Goal: Check status: Check status

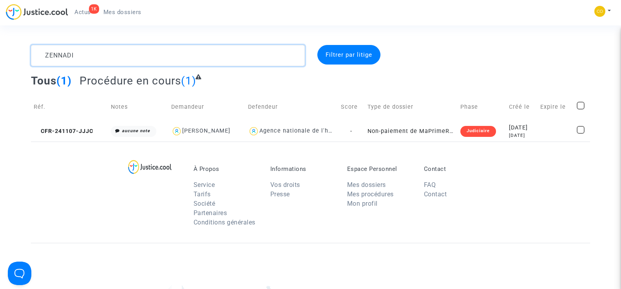
drag, startPoint x: 92, startPoint y: 56, endPoint x: 45, endPoint y: 54, distance: 47.0
click at [45, 54] on textarea at bounding box center [167, 55] width 273 height 21
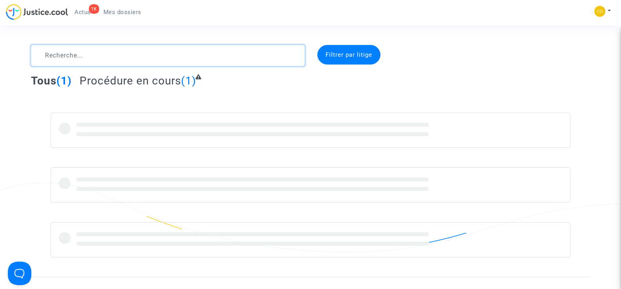
type textarea "LAVAJO"
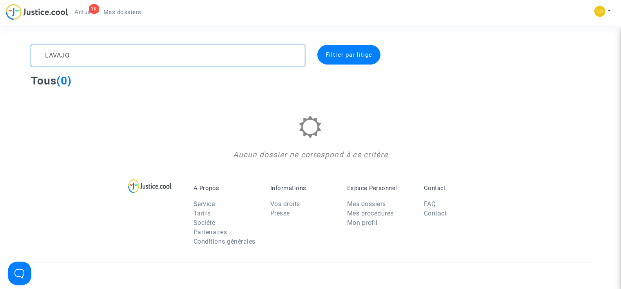
drag, startPoint x: 89, startPoint y: 54, endPoint x: 47, endPoint y: 56, distance: 42.7
click at [47, 56] on textarea at bounding box center [167, 55] width 273 height 21
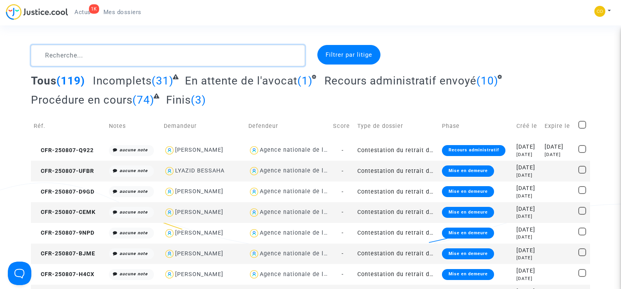
click at [74, 58] on textarea at bounding box center [167, 55] width 273 height 21
paste textarea "ALAIN"
type textarea "ALAIN"
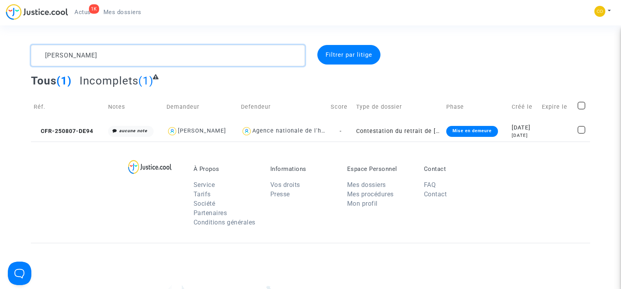
drag, startPoint x: 74, startPoint y: 58, endPoint x: 39, endPoint y: 56, distance: 34.5
click at [39, 56] on textarea at bounding box center [167, 55] width 273 height 21
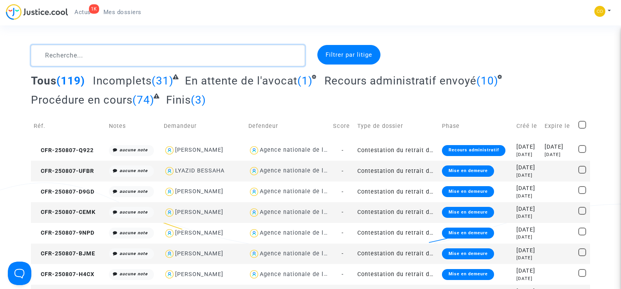
click at [66, 56] on textarea at bounding box center [167, 55] width 273 height 21
paste textarea "MHEBIK"
type textarea "MHEBIK"
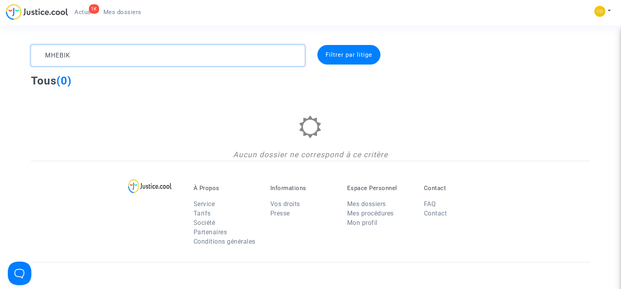
drag, startPoint x: 81, startPoint y: 54, endPoint x: 43, endPoint y: 56, distance: 38.1
click at [43, 56] on textarea at bounding box center [167, 55] width 273 height 21
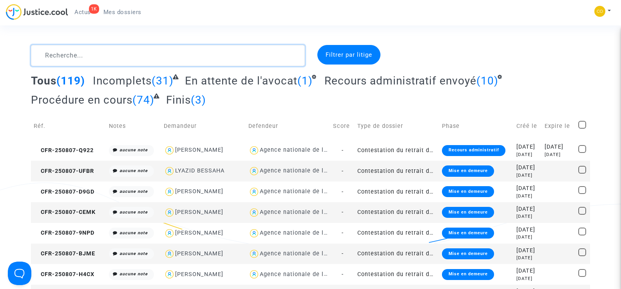
click at [52, 59] on textarea at bounding box center [167, 55] width 273 height 21
paste textarea "SESSINI"
type textarea "SESSINI"
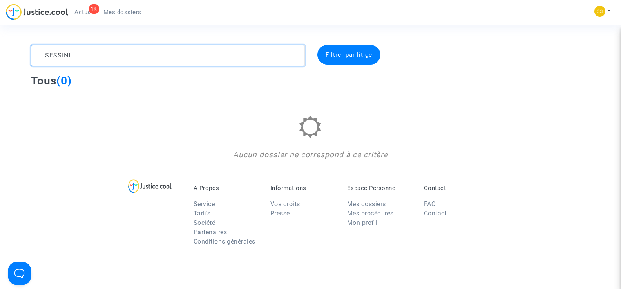
drag, startPoint x: 73, startPoint y: 57, endPoint x: 38, endPoint y: 53, distance: 35.9
click at [38, 53] on textarea at bounding box center [167, 55] width 273 height 21
type textarea "£"
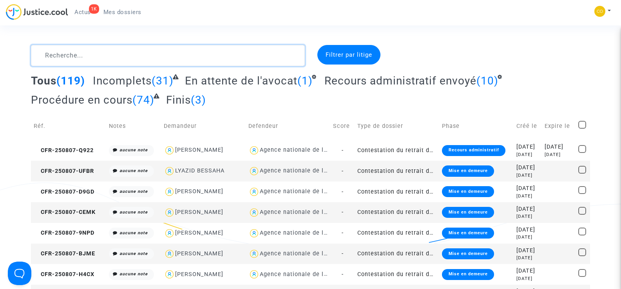
click at [77, 59] on textarea at bounding box center [167, 55] width 273 height 21
paste textarea "DJENAOUSSINE"
type textarea "DJENAOUSSINE"
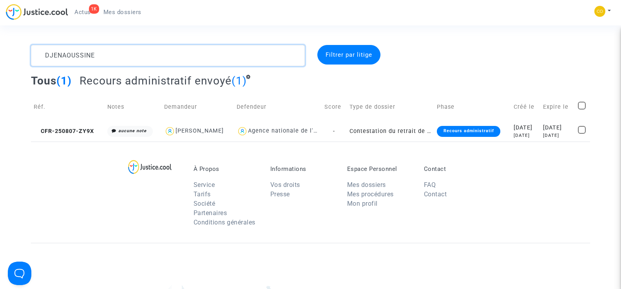
drag, startPoint x: 102, startPoint y: 54, endPoint x: 39, endPoint y: 55, distance: 62.7
click at [39, 55] on textarea at bounding box center [167, 55] width 273 height 21
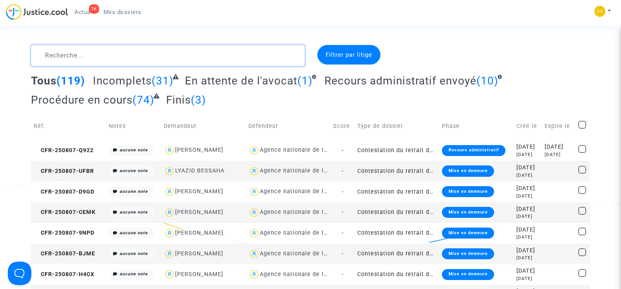
click at [87, 53] on textarea at bounding box center [167, 55] width 273 height 21
paste textarea "MBINA MBINA"
type textarea "MBINA MBINA"
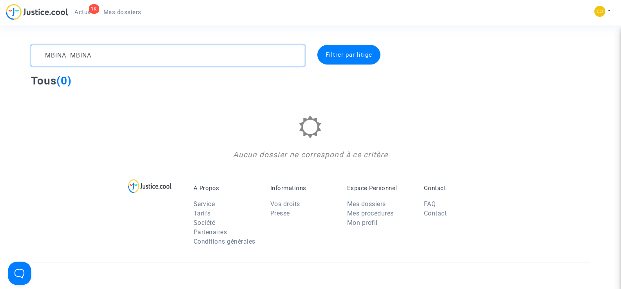
drag, startPoint x: 94, startPoint y: 56, endPoint x: 42, endPoint y: 54, distance: 52.5
click at [42, 54] on textarea at bounding box center [167, 55] width 273 height 21
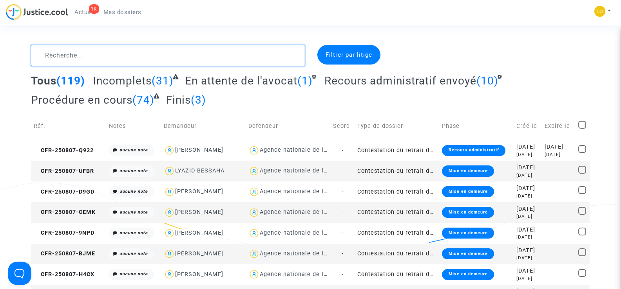
click at [60, 54] on textarea at bounding box center [167, 55] width 273 height 21
paste textarea "MBINA MBINA"
type textarea "MBINA MBINA"
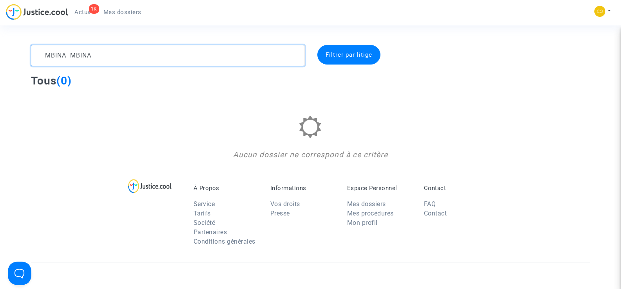
drag, startPoint x: 104, startPoint y: 53, endPoint x: 36, endPoint y: 51, distance: 67.8
click at [36, 51] on textarea at bounding box center [167, 55] width 273 height 21
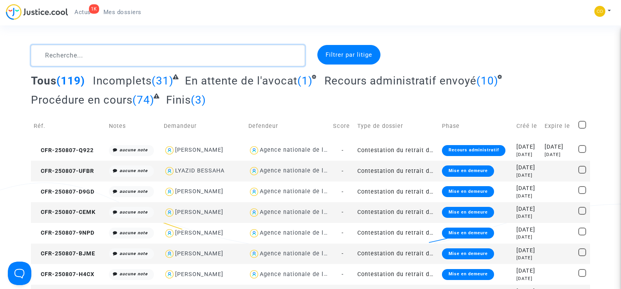
click at [67, 58] on textarea at bounding box center [167, 55] width 273 height 21
paste textarea "BONYEME LONGOLI"
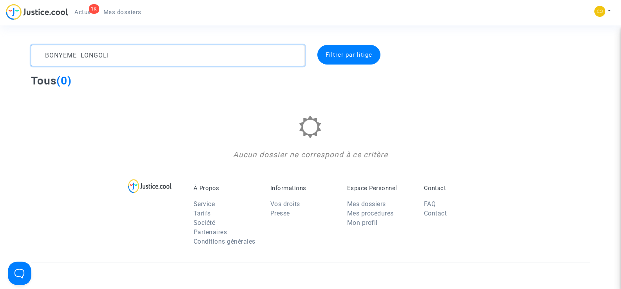
type textarea "BONYEME LONGOLI"
drag, startPoint x: 149, startPoint y: 57, endPoint x: 27, endPoint y: 52, distance: 122.3
click at [27, 52] on div "BONYEME LONGOLI" at bounding box center [167, 55] width 285 height 21
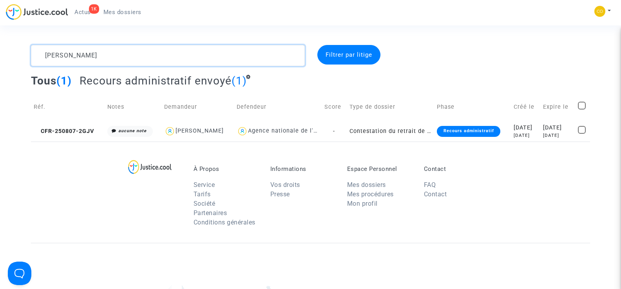
type textarea "STEFANSKI"
drag, startPoint x: 100, startPoint y: 56, endPoint x: 27, endPoint y: 49, distance: 73.9
click at [27, 49] on div "STEFANSKI" at bounding box center [167, 55] width 285 height 21
paste textarea "ZIDANE"
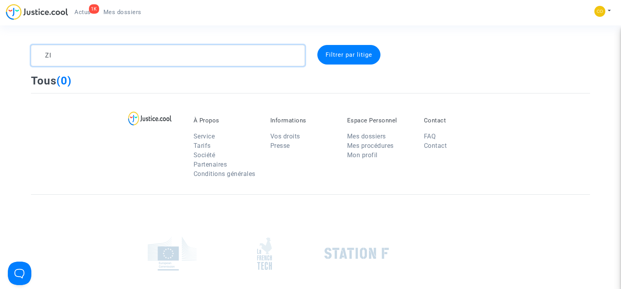
type textarea "Z"
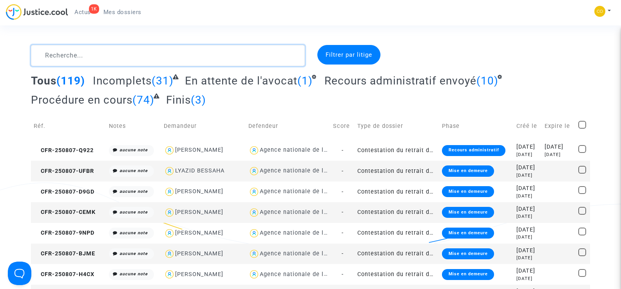
click at [63, 55] on textarea at bounding box center [167, 55] width 273 height 21
paste textarea "TALHI"
type textarea "TALHI"
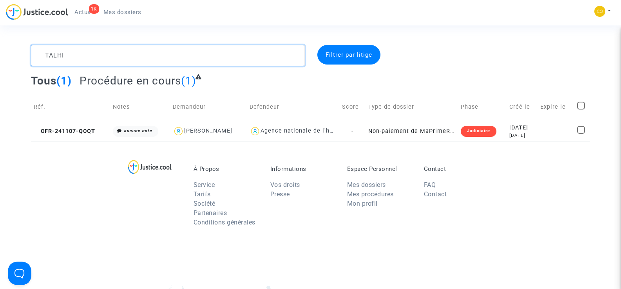
drag, startPoint x: 85, startPoint y: 55, endPoint x: 34, endPoint y: 53, distance: 50.5
click at [34, 53] on textarea at bounding box center [167, 55] width 273 height 21
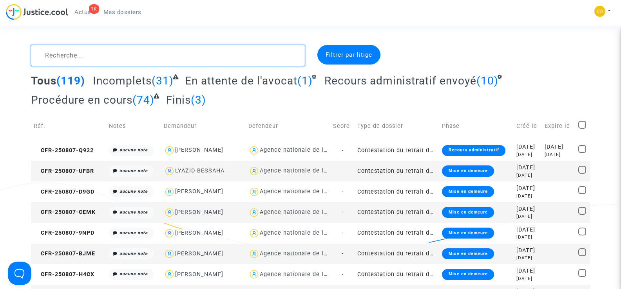
click at [52, 57] on textarea at bounding box center [167, 55] width 273 height 21
paste textarea "KOCAMAN"
type textarea "KOCAMAN"
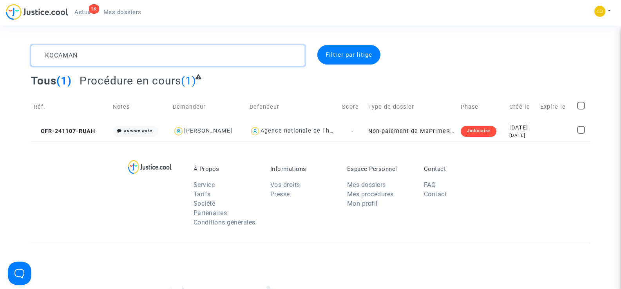
drag, startPoint x: 94, startPoint y: 56, endPoint x: 42, endPoint y: 56, distance: 52.1
click at [42, 56] on textarea at bounding box center [167, 55] width 273 height 21
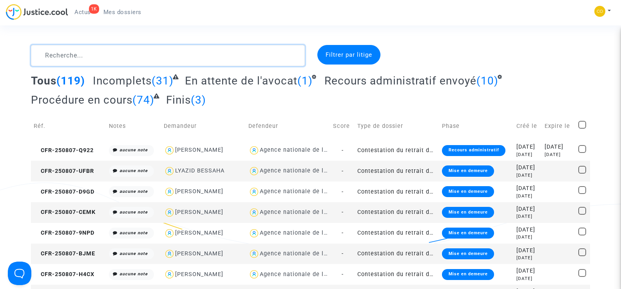
click at [54, 57] on textarea at bounding box center [167, 55] width 273 height 21
paste textarea "THOMAS"
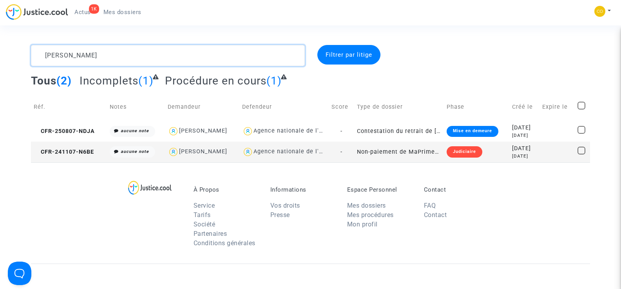
type textarea "THOMAS"
drag, startPoint x: 82, startPoint y: 54, endPoint x: 9, endPoint y: 48, distance: 72.6
click at [10, 49] on div "THOMAS Filtrer par litige Tous (2) Incomplets (1) Procédure en cours (1) Réf. N…" at bounding box center [310, 103] width 621 height 117
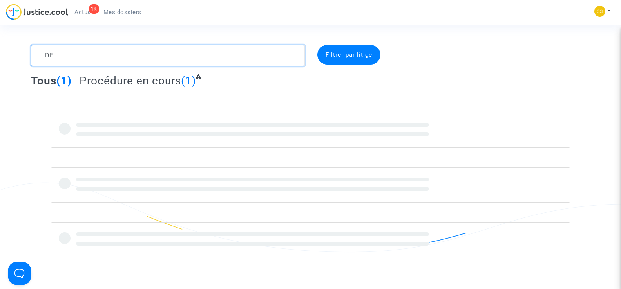
type textarea "D"
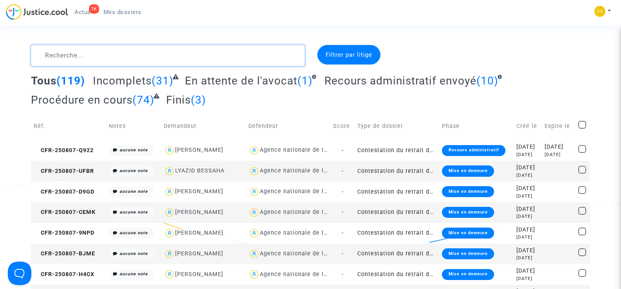
click at [96, 63] on textarea at bounding box center [167, 55] width 273 height 21
paste textarea "DOMINGUES"
type textarea "DOMINGUES"
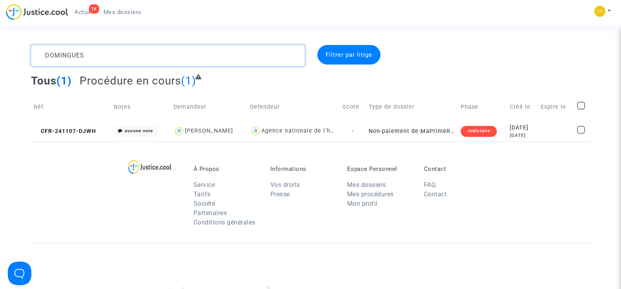
drag, startPoint x: 98, startPoint y: 56, endPoint x: 45, endPoint y: 57, distance: 52.9
click at [46, 57] on textarea at bounding box center [167, 55] width 273 height 21
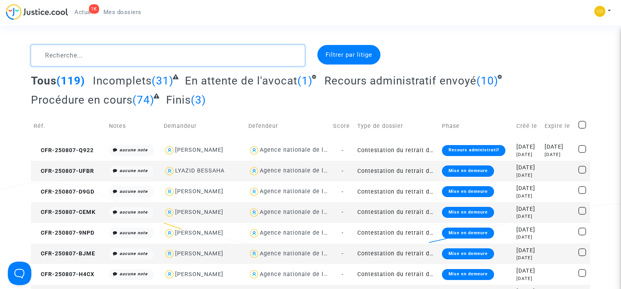
click at [97, 55] on textarea at bounding box center [167, 55] width 273 height 21
paste textarea "CHETOUANI"
type textarea "CHETOUANI"
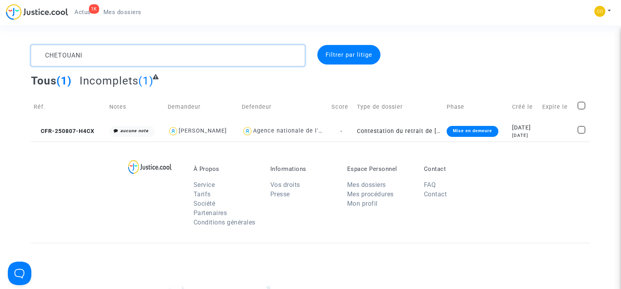
drag, startPoint x: 108, startPoint y: 57, endPoint x: 39, endPoint y: 54, distance: 69.0
click at [40, 55] on textarea at bounding box center [167, 55] width 273 height 21
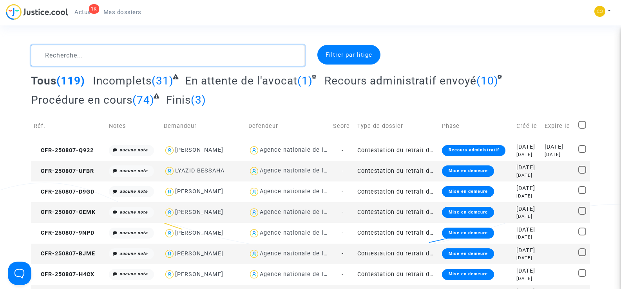
click at [69, 50] on textarea at bounding box center [167, 55] width 273 height 21
paste textarea "SPAR"
type textarea "SPAR"
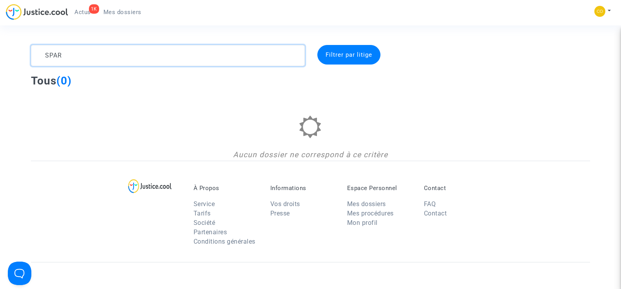
drag, startPoint x: 74, startPoint y: 55, endPoint x: 41, endPoint y: 57, distance: 33.3
click at [41, 57] on textarea at bounding box center [167, 55] width 273 height 21
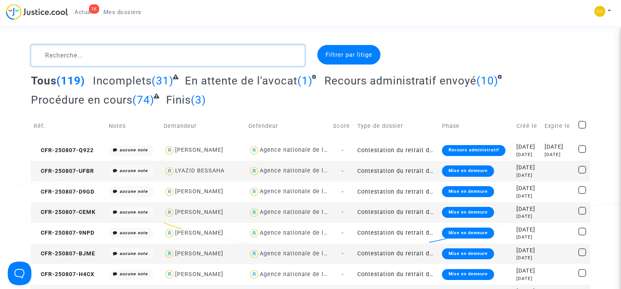
click at [70, 58] on textarea at bounding box center [167, 55] width 273 height 21
paste textarea "DADDA"
type textarea "DADDA"
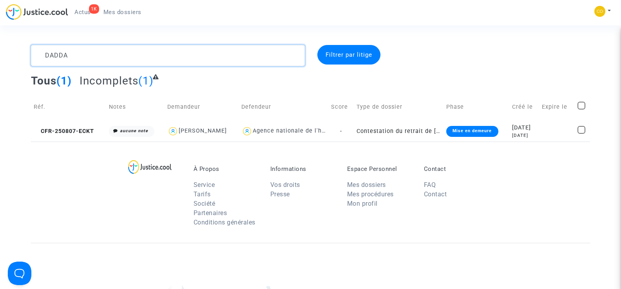
drag, startPoint x: 85, startPoint y: 57, endPoint x: 40, endPoint y: 50, distance: 45.3
click at [40, 50] on textarea at bounding box center [167, 55] width 273 height 21
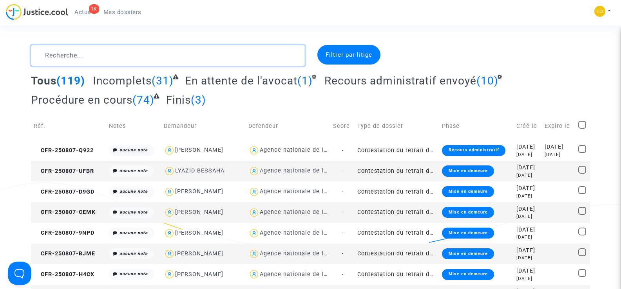
click at [49, 60] on textarea at bounding box center [167, 55] width 273 height 21
paste textarea "DOUAK"
type textarea "DOUAK"
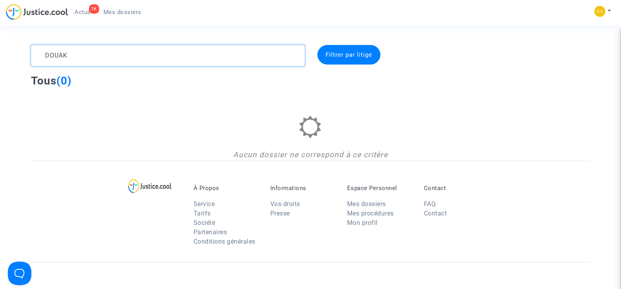
drag, startPoint x: 85, startPoint y: 57, endPoint x: 37, endPoint y: 54, distance: 47.4
click at [37, 54] on textarea at bounding box center [167, 55] width 273 height 21
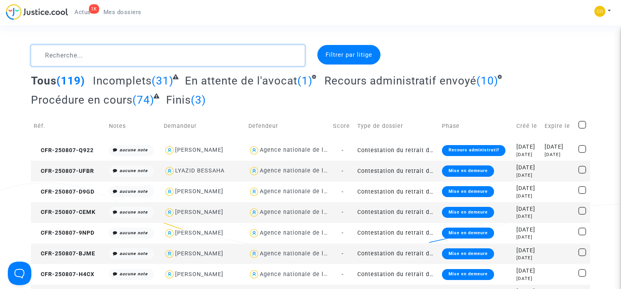
click at [65, 54] on textarea at bounding box center [167, 55] width 273 height 21
paste textarea "FERREIRA PINTO"
type textarea "FERREIRA PINTO"
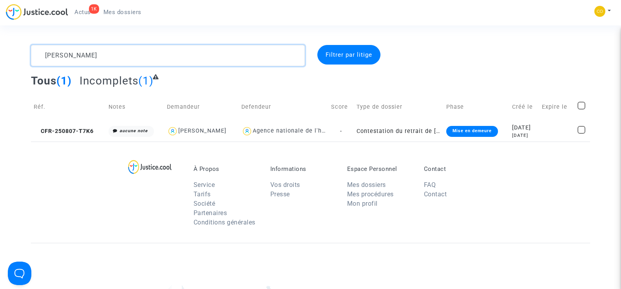
drag, startPoint x: 121, startPoint y: 53, endPoint x: 41, endPoint y: 50, distance: 80.0
click at [41, 50] on textarea at bounding box center [167, 55] width 273 height 21
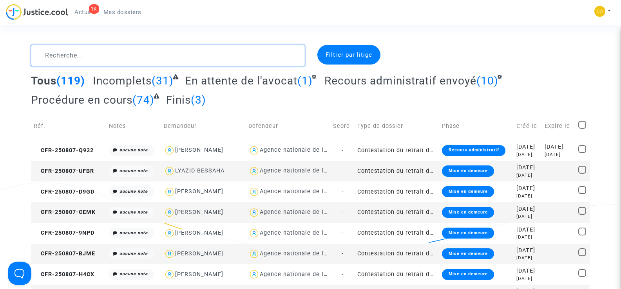
click at [75, 54] on textarea at bounding box center [167, 55] width 273 height 21
paste textarea "RACHEDI"
type textarea "RACHEDI"
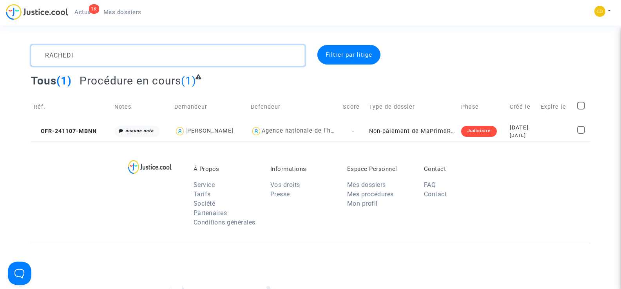
drag, startPoint x: 80, startPoint y: 56, endPoint x: 39, endPoint y: 51, distance: 41.4
click at [40, 51] on textarea at bounding box center [167, 55] width 273 height 21
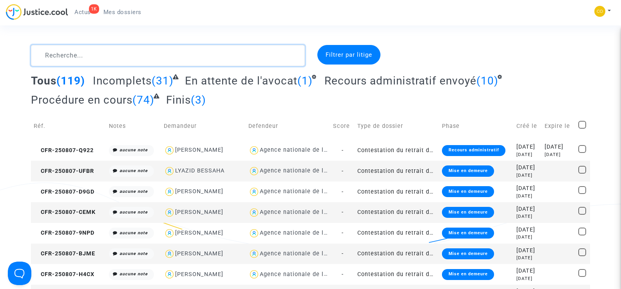
click at [54, 55] on textarea at bounding box center [167, 55] width 273 height 21
paste textarea "CHARLES"
type textarea "CHARLES"
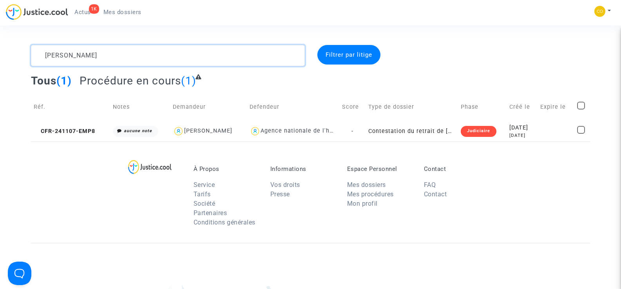
drag, startPoint x: 102, startPoint y: 56, endPoint x: 32, endPoint y: 55, distance: 69.7
click at [32, 55] on textarea at bounding box center [167, 55] width 273 height 21
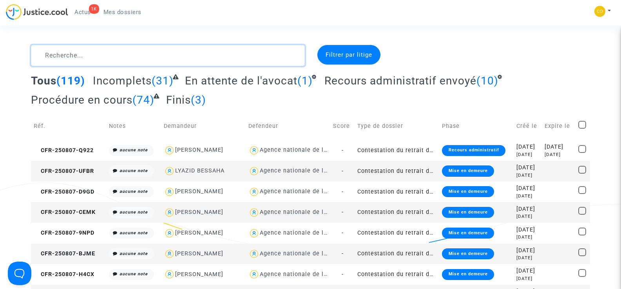
click at [63, 59] on textarea at bounding box center [167, 55] width 273 height 21
paste textarea "ADIFEDILOR"
type textarea "ADIFEDILOR"
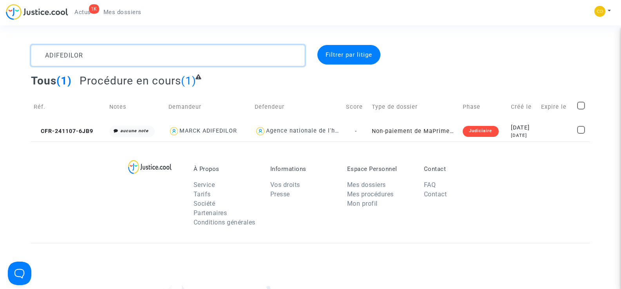
drag, startPoint x: 62, startPoint y: 57, endPoint x: 30, endPoint y: 57, distance: 32.1
click at [30, 57] on div "ADIFEDILOR" at bounding box center [167, 55] width 285 height 21
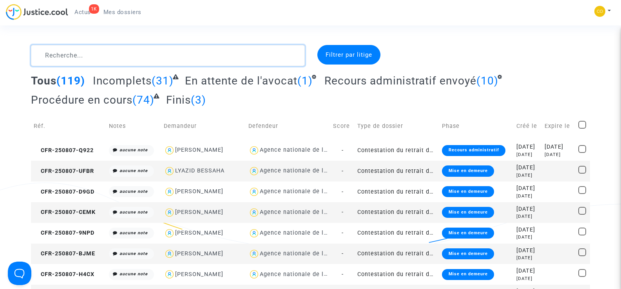
click at [90, 56] on textarea at bounding box center [167, 55] width 273 height 21
paste textarea "AYADE"
type textarea "AYADE"
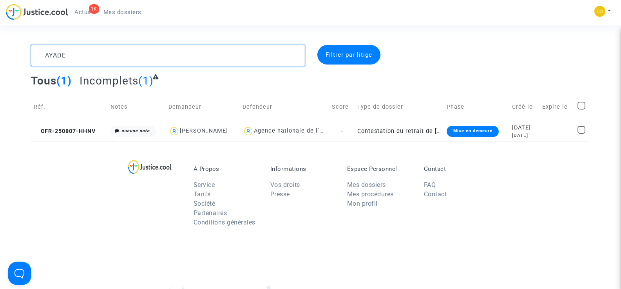
drag, startPoint x: 90, startPoint y: 56, endPoint x: 34, endPoint y: 56, distance: 56.0
click at [34, 56] on textarea at bounding box center [167, 55] width 273 height 21
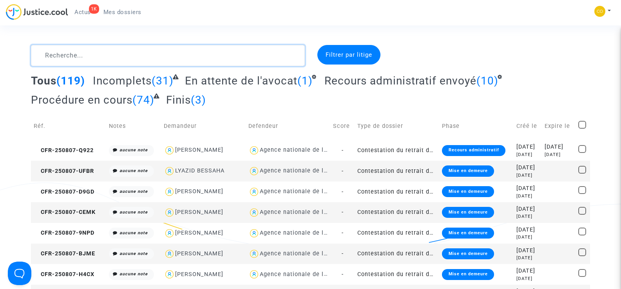
click at [59, 59] on textarea at bounding box center [167, 55] width 273 height 21
paste textarea "DUTHILLEUL"
type textarea "DUTHILLEUL"
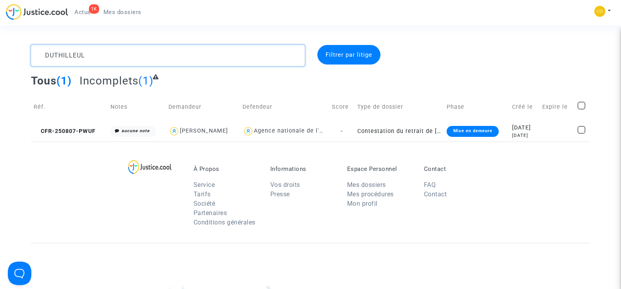
drag, startPoint x: 110, startPoint y: 54, endPoint x: 42, endPoint y: 56, distance: 68.2
click at [42, 56] on textarea at bounding box center [167, 55] width 273 height 21
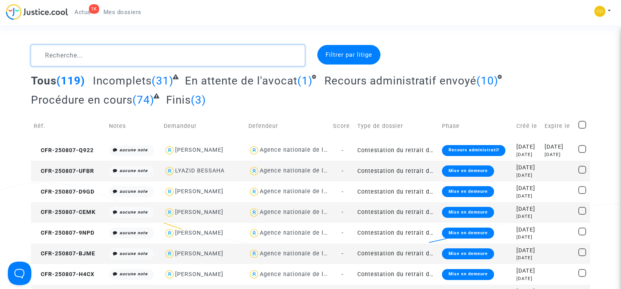
click at [65, 57] on textarea at bounding box center [167, 55] width 273 height 21
paste textarea "MRABTI"
type textarea "MRABTI"
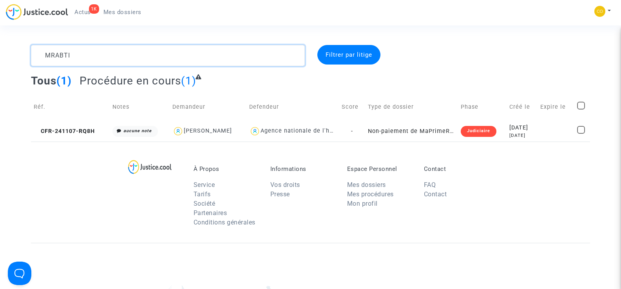
drag, startPoint x: 76, startPoint y: 57, endPoint x: 39, endPoint y: 54, distance: 36.9
click at [39, 54] on textarea at bounding box center [167, 55] width 273 height 21
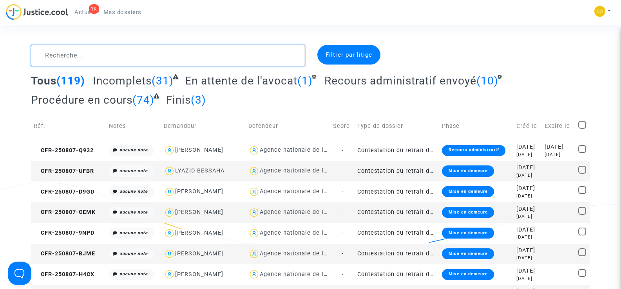
click at [65, 55] on textarea at bounding box center [167, 55] width 273 height 21
paste textarea "TCHICAYA"
type textarea "TCHICAYA"
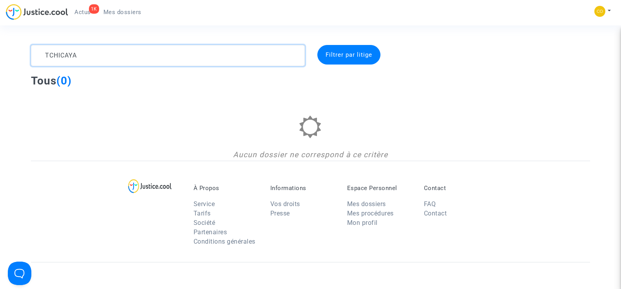
drag, startPoint x: 96, startPoint y: 54, endPoint x: 47, endPoint y: 53, distance: 48.6
click at [47, 53] on textarea at bounding box center [167, 55] width 273 height 21
drag, startPoint x: 83, startPoint y: 53, endPoint x: 31, endPoint y: 54, distance: 52.9
click at [31, 54] on div "TCHICAYA" at bounding box center [167, 55] width 285 height 21
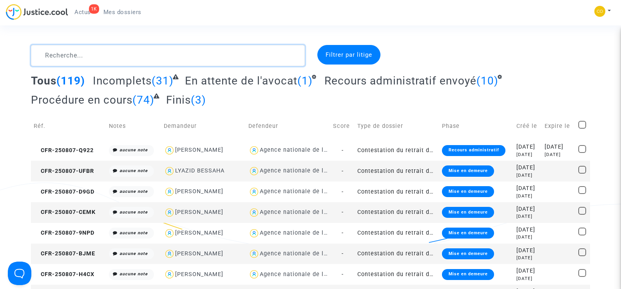
click at [99, 54] on textarea at bounding box center [167, 55] width 273 height 21
paste textarea "BOCKSTAEL"
type textarea "BOCKSTAEL"
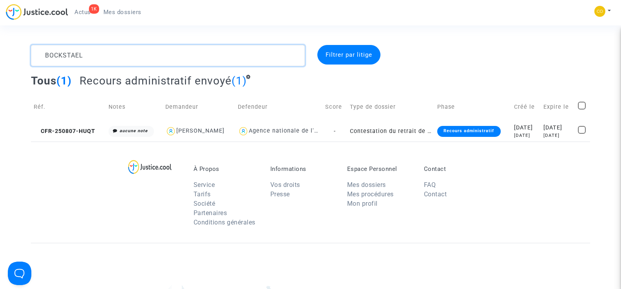
drag, startPoint x: 103, startPoint y: 58, endPoint x: 26, endPoint y: 66, distance: 77.1
click at [26, 66] on div "BOCKSTAEL" at bounding box center [167, 55] width 285 height 21
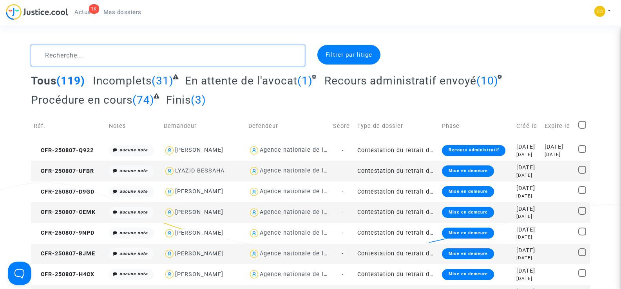
click at [65, 54] on textarea at bounding box center [167, 55] width 273 height 21
paste textarea "DAOUDI"
type textarea "DAOUDI"
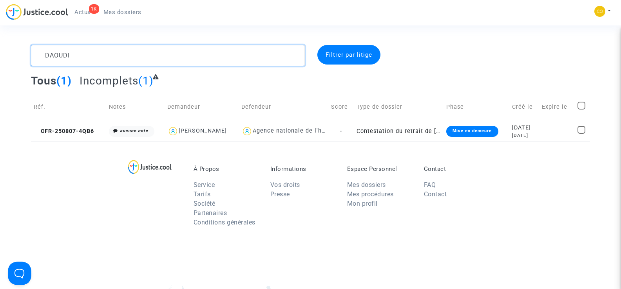
drag, startPoint x: 99, startPoint y: 56, endPoint x: 41, endPoint y: 57, distance: 57.6
click at [41, 57] on textarea at bounding box center [167, 55] width 273 height 21
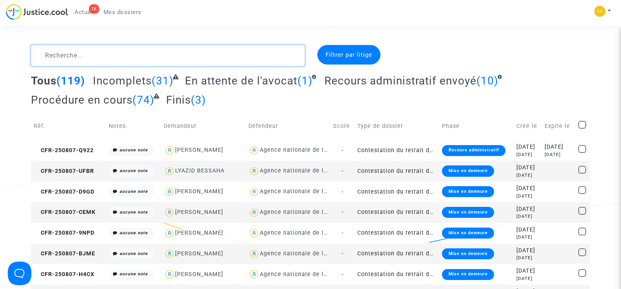
click at [43, 58] on textarea at bounding box center [167, 55] width 273 height 21
paste textarea "JEAN LOUIS"
type textarea "JEAN LOUIS"
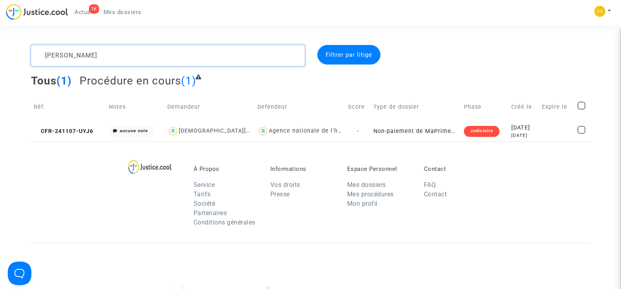
drag, startPoint x: 87, startPoint y: 54, endPoint x: 47, endPoint y: 56, distance: 40.0
click at [47, 56] on textarea at bounding box center [167, 55] width 273 height 21
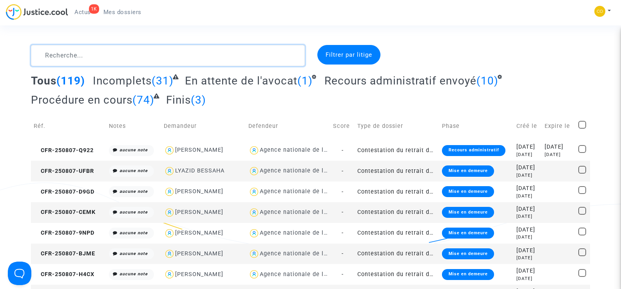
click at [60, 60] on textarea at bounding box center [167, 55] width 273 height 21
paste textarea "CAN"
type textarea "CAN"
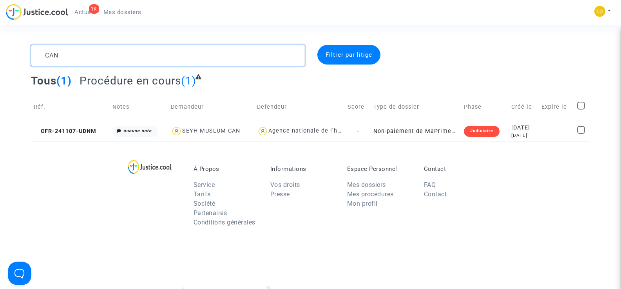
drag, startPoint x: 86, startPoint y: 58, endPoint x: 32, endPoint y: 50, distance: 53.8
click at [32, 50] on textarea at bounding box center [167, 55] width 273 height 21
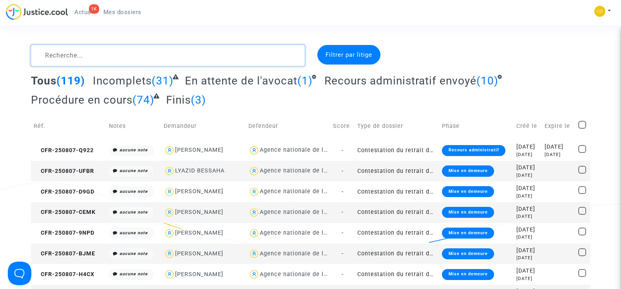
click at [112, 59] on textarea at bounding box center [167, 55] width 273 height 21
paste textarea "PEREZ"
type textarea "PEREZ"
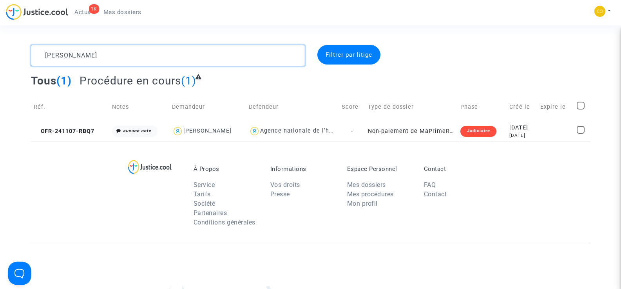
drag, startPoint x: 112, startPoint y: 59, endPoint x: 38, endPoint y: 49, distance: 74.3
click at [38, 49] on textarea at bounding box center [167, 55] width 273 height 21
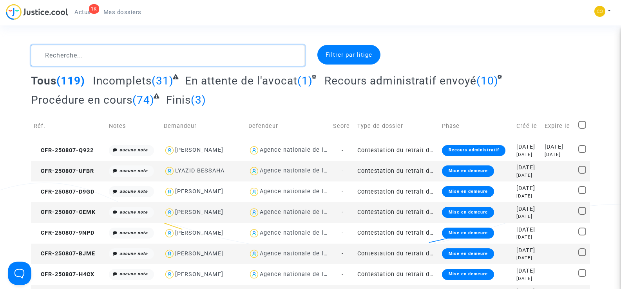
click at [49, 58] on textarea at bounding box center [167, 55] width 273 height 21
paste textarea "BOUROUMIA"
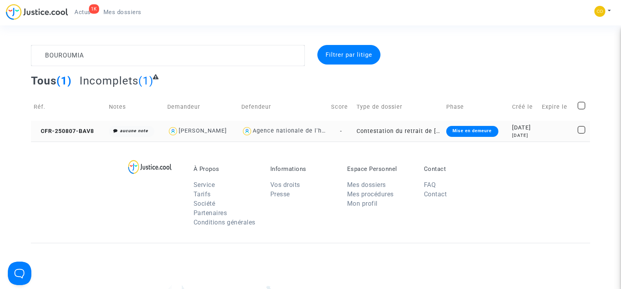
click at [80, 135] on td "CFR-250807-BAV8" at bounding box center [68, 131] width 75 height 21
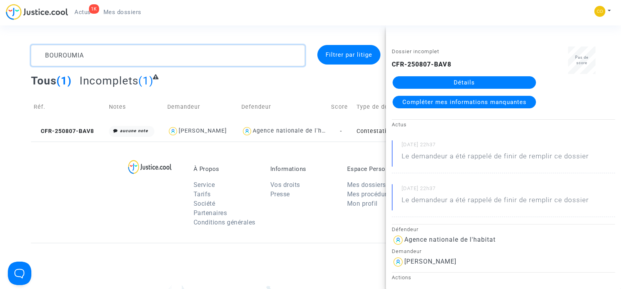
drag, startPoint x: 107, startPoint y: 60, endPoint x: 49, endPoint y: 58, distance: 58.4
click at [50, 58] on textarea at bounding box center [167, 55] width 273 height 21
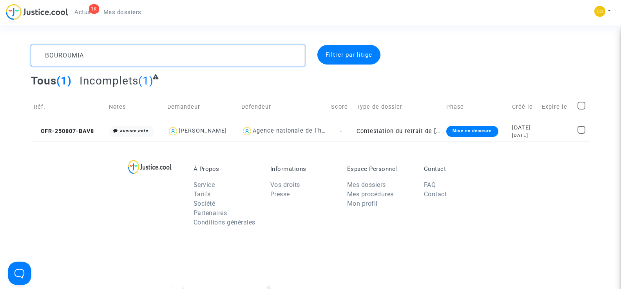
type textarea "B"
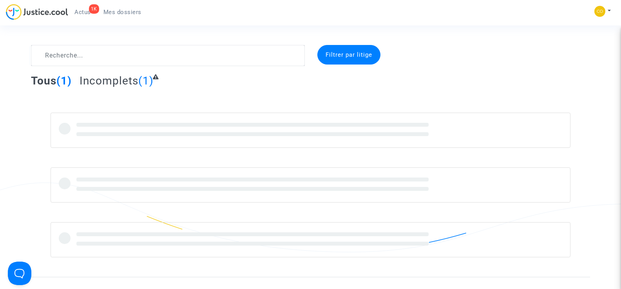
click at [119, 12] on span "Mes dossiers" at bounding box center [122, 12] width 38 height 7
click at [117, 11] on span "Mes dossiers" at bounding box center [122, 12] width 38 height 7
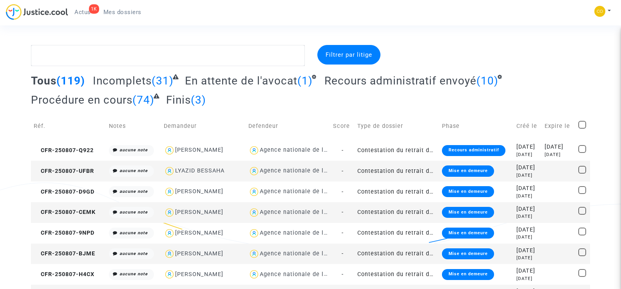
type textarea "CELIK"
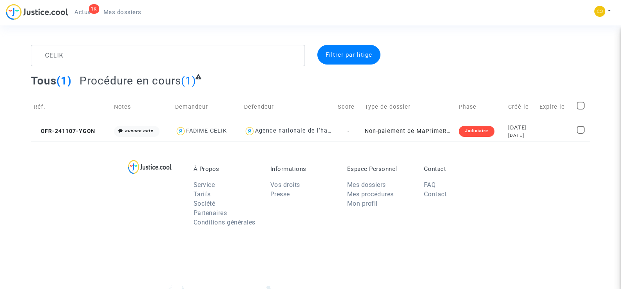
drag, startPoint x: 68, startPoint y: 57, endPoint x: 44, endPoint y: 56, distance: 23.9
click at [44, 56] on textarea at bounding box center [167, 55] width 273 height 21
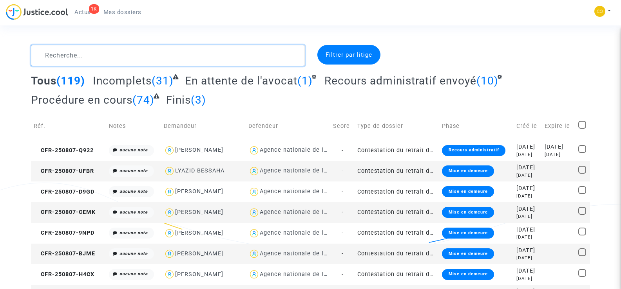
click at [91, 59] on textarea at bounding box center [167, 55] width 273 height 21
paste textarea "[PERSON_NAME]"
type textarea "[PERSON_NAME]"
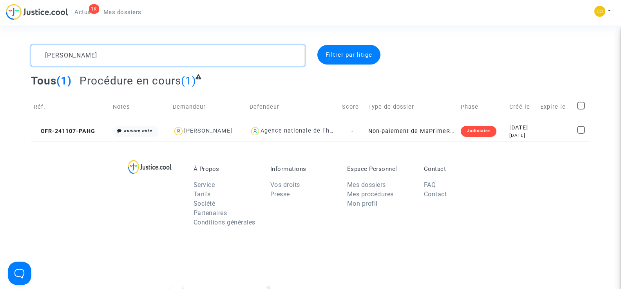
drag, startPoint x: 91, startPoint y: 59, endPoint x: 37, endPoint y: 52, distance: 54.5
click at [37, 52] on textarea at bounding box center [167, 55] width 273 height 21
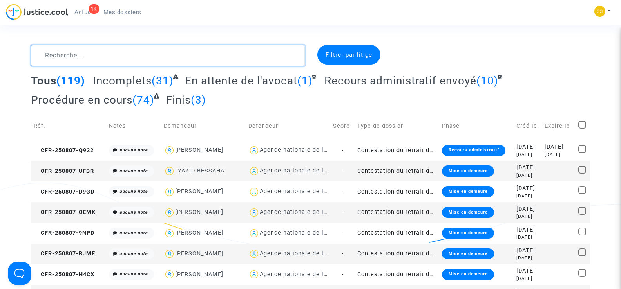
click at [69, 57] on textarea at bounding box center [167, 55] width 273 height 21
paste textarea "BOUKHEDOUNI"
type textarea "BOUKHEDOUNI"
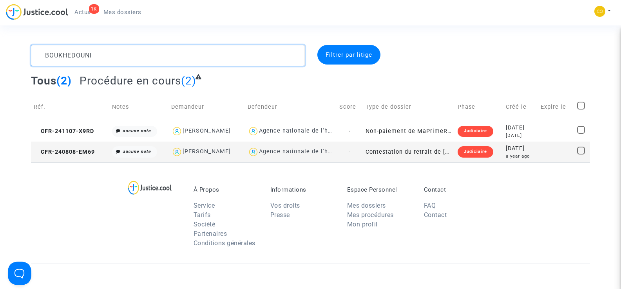
drag, startPoint x: 111, startPoint y: 54, endPoint x: 43, endPoint y: 55, distance: 68.5
click at [43, 55] on textarea at bounding box center [167, 55] width 273 height 21
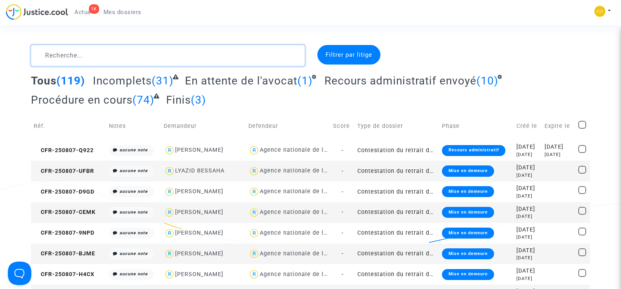
click at [78, 58] on textarea at bounding box center [167, 55] width 273 height 21
paste textarea "EL [DEMOGRAPHIC_DATA]"
type textarea "EL [DEMOGRAPHIC_DATA]"
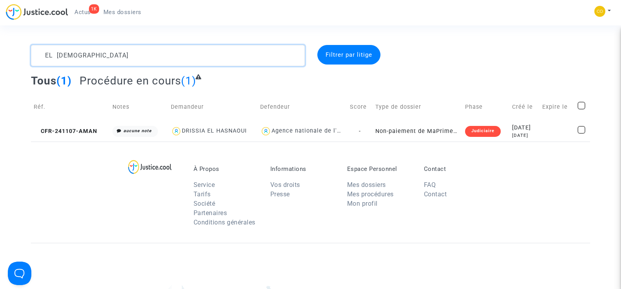
drag, startPoint x: 98, startPoint y: 55, endPoint x: 42, endPoint y: 51, distance: 56.1
click at [42, 51] on textarea at bounding box center [167, 55] width 273 height 21
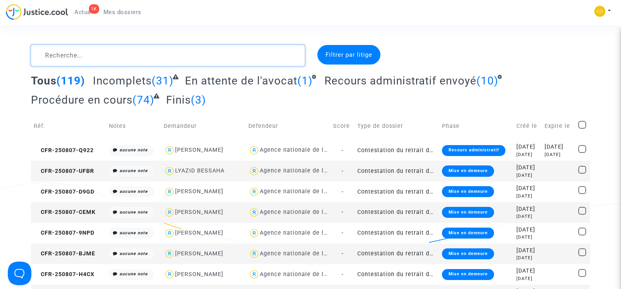
click at [107, 62] on textarea at bounding box center [167, 55] width 273 height 21
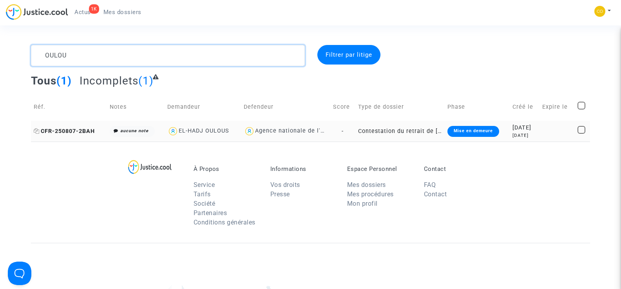
type textarea "OULOU"
click at [65, 131] on span "CFR-250807-2BAH" at bounding box center [64, 131] width 61 height 7
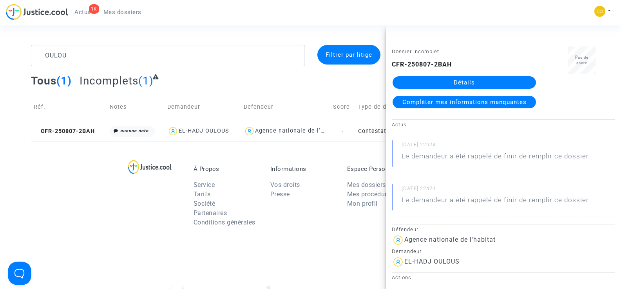
click at [498, 79] on link "Détails" at bounding box center [463, 82] width 143 height 13
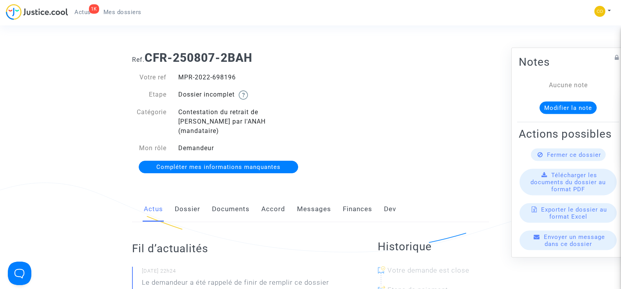
click at [236, 202] on link "Documents" at bounding box center [231, 210] width 38 height 26
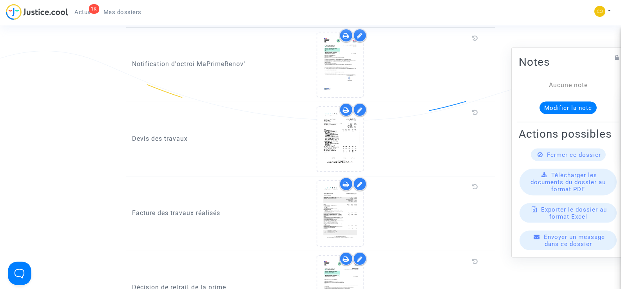
scroll to position [470, 0]
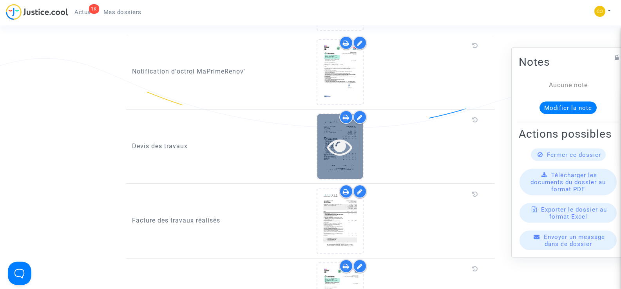
click at [348, 134] on icon at bounding box center [339, 146] width 25 height 25
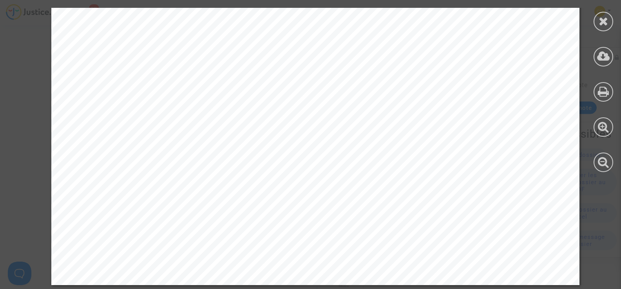
scroll to position [4230, 0]
click at [610, 19] on div at bounding box center [603, 22] width 20 height 20
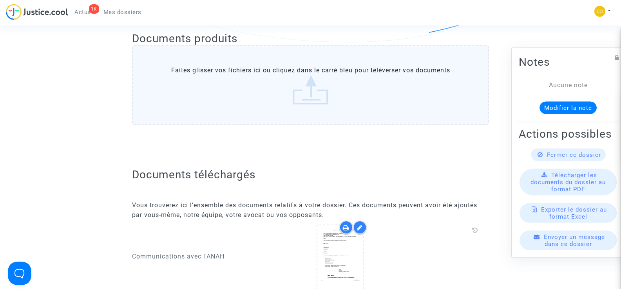
scroll to position [392, 0]
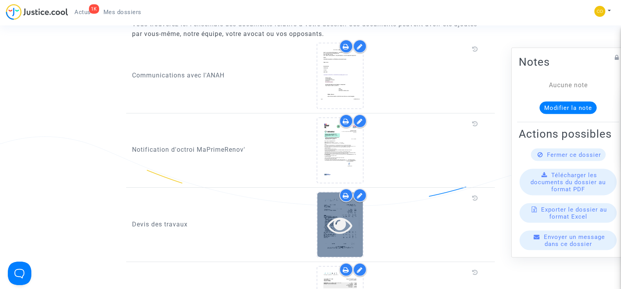
click at [336, 217] on icon at bounding box center [339, 225] width 25 height 25
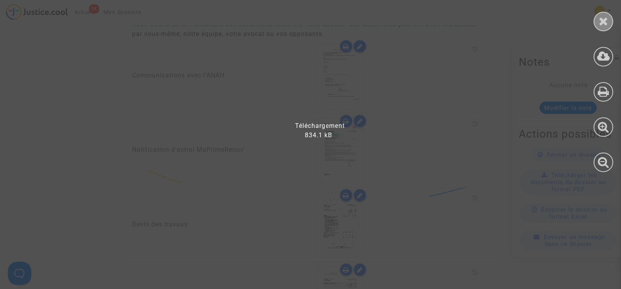
click at [605, 20] on icon at bounding box center [603, 21] width 10 height 12
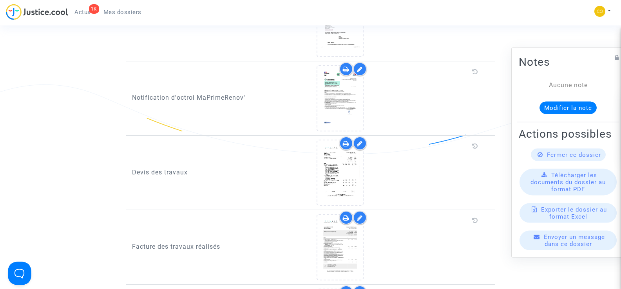
scroll to position [470, 0]
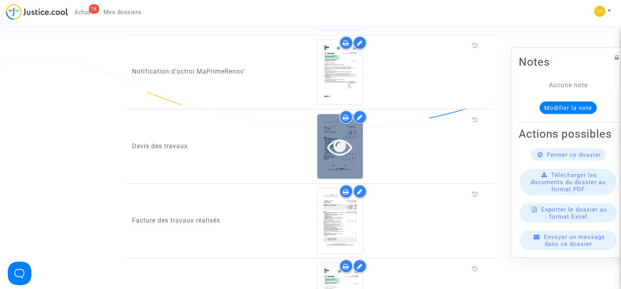
click at [345, 134] on icon at bounding box center [339, 146] width 25 height 25
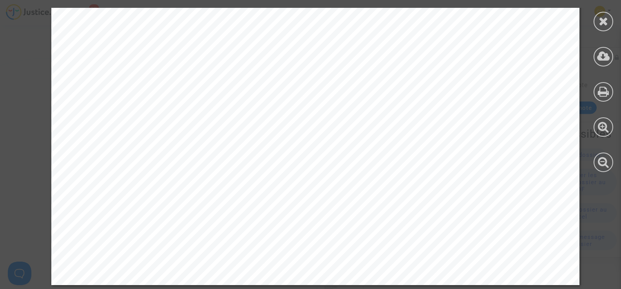
scroll to position [4230, 0]
